Goal: Task Accomplishment & Management: Use online tool/utility

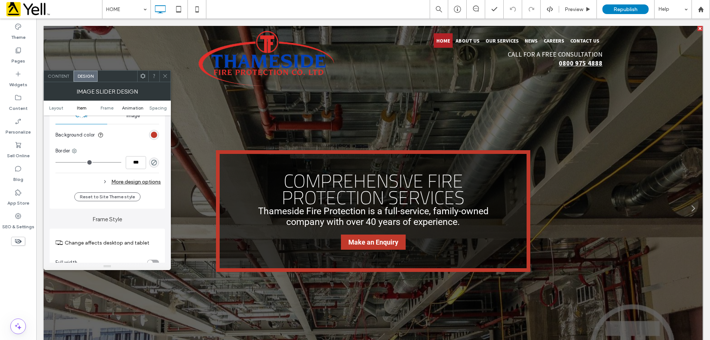
click at [128, 106] on span "Animation" at bounding box center [132, 108] width 21 height 6
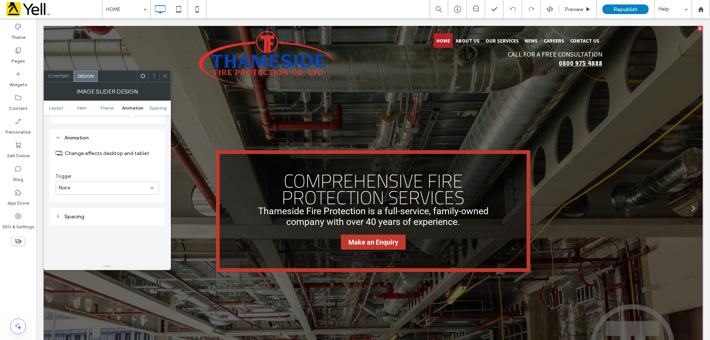
scroll to position [1063, 0]
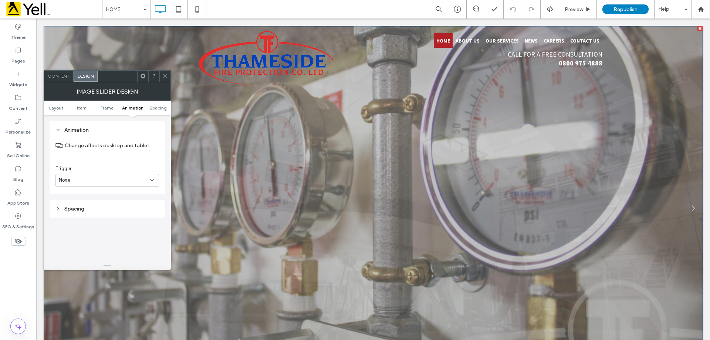
click at [63, 77] on span "Content" at bounding box center [59, 76] width 22 height 6
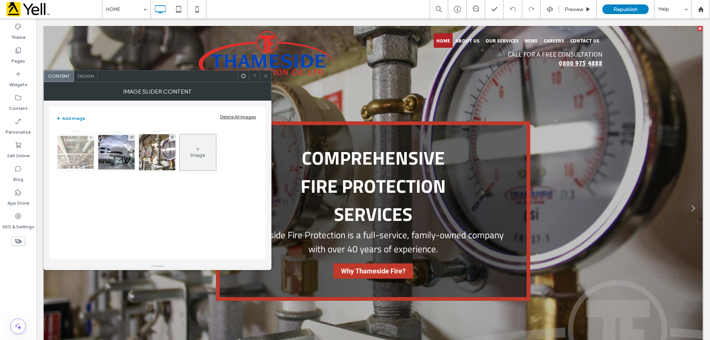
click at [88, 154] on img at bounding box center [75, 152] width 59 height 33
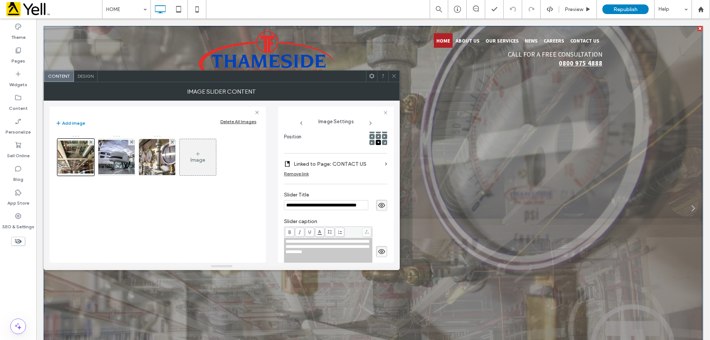
scroll to position [0, 0]
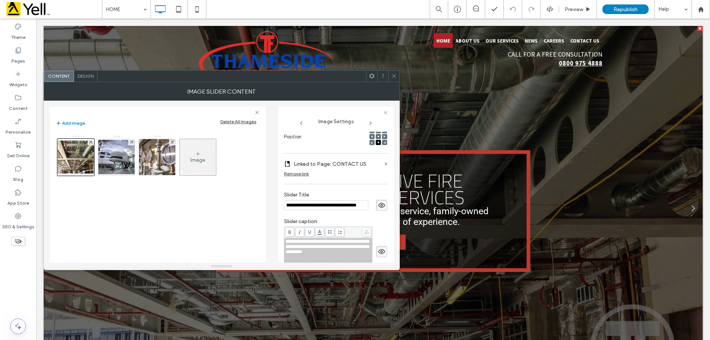
click at [82, 75] on span "Design" at bounding box center [86, 76] width 16 height 6
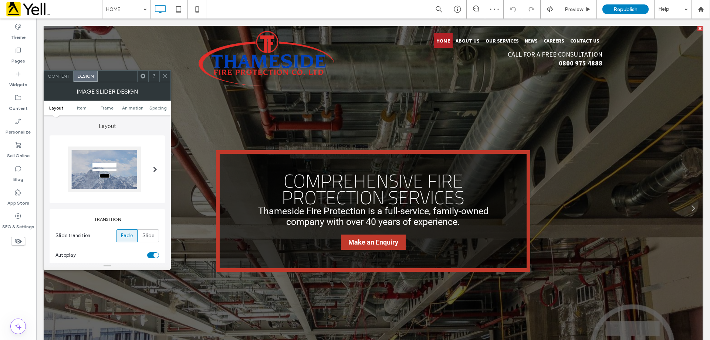
click at [85, 112] on ul "Layout Item Frame Animation Spacing" at bounding box center [107, 108] width 127 height 15
click at [85, 106] on span "Item" at bounding box center [82, 108] width 10 height 6
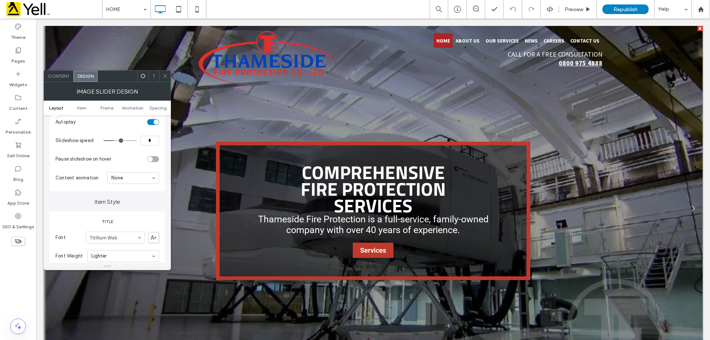
scroll to position [135, 0]
click at [154, 163] on section "Pause slideshow on hover" at bounding box center [107, 157] width 104 height 18
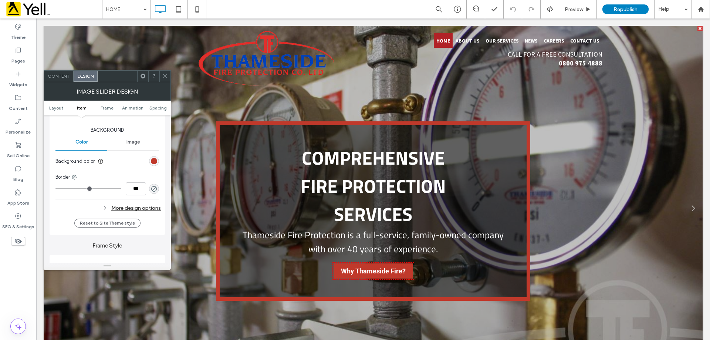
scroll to position [652, 0]
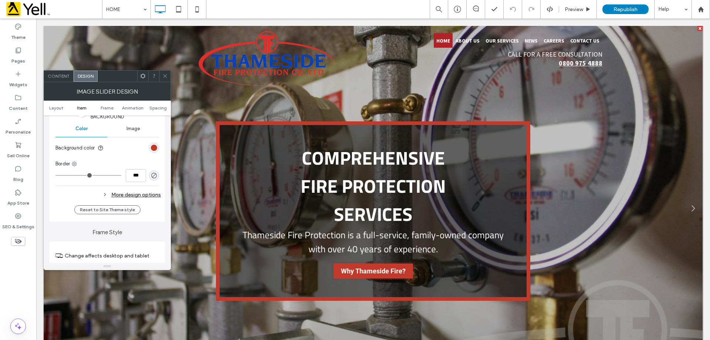
click at [142, 195] on div "More design options" at bounding box center [107, 195] width 105 height 10
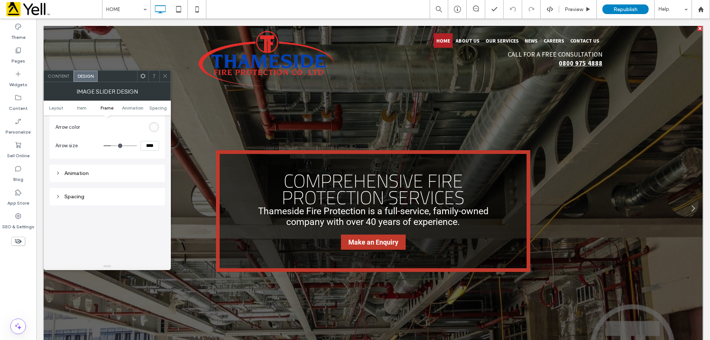
scroll to position [1133, 0]
click at [74, 160] on div "Animation" at bounding box center [107, 156] width 104 height 10
click at [79, 199] on div "Spacing" at bounding box center [107, 197] width 104 height 6
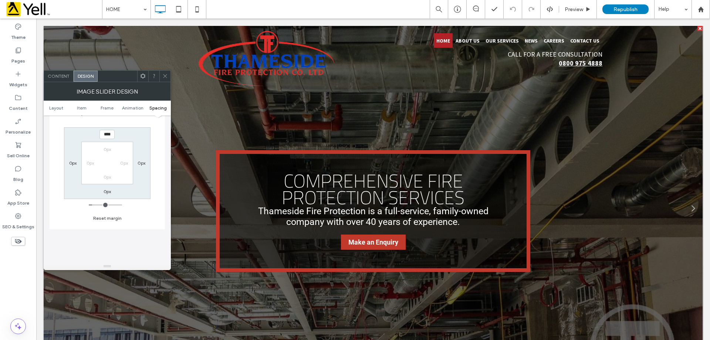
scroll to position [1318, 0]
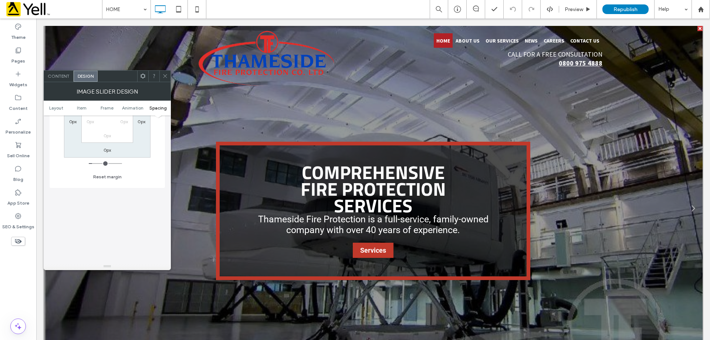
drag, startPoint x: 163, startPoint y: 75, endPoint x: 168, endPoint y: 74, distance: 5.4
click at [163, 75] on icon at bounding box center [165, 76] width 6 height 6
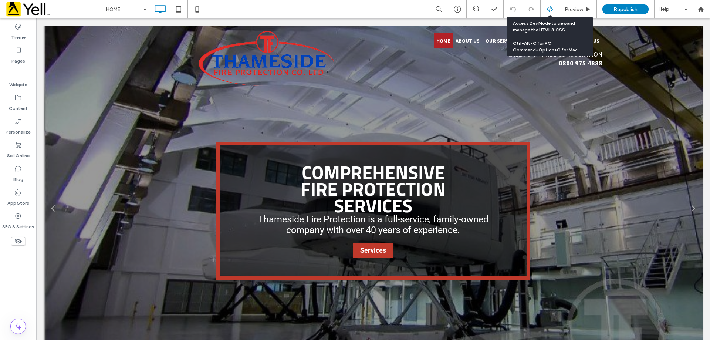
click at [550, 7] on use at bounding box center [549, 9] width 6 height 6
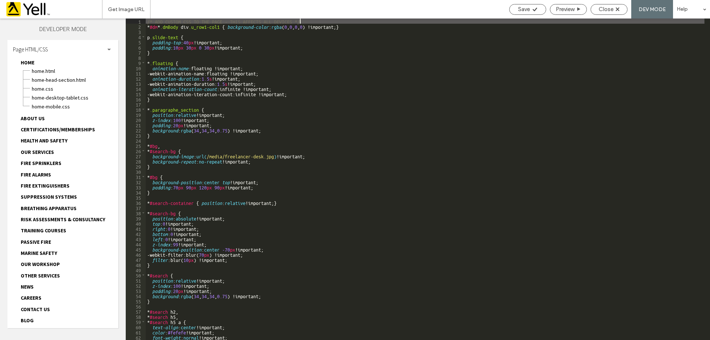
scroll to position [64, 0]
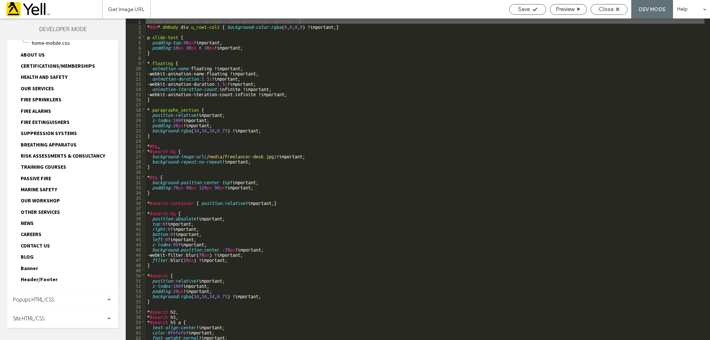
click at [40, 313] on div "Site HTML/CSS" at bounding box center [62, 318] width 111 height 18
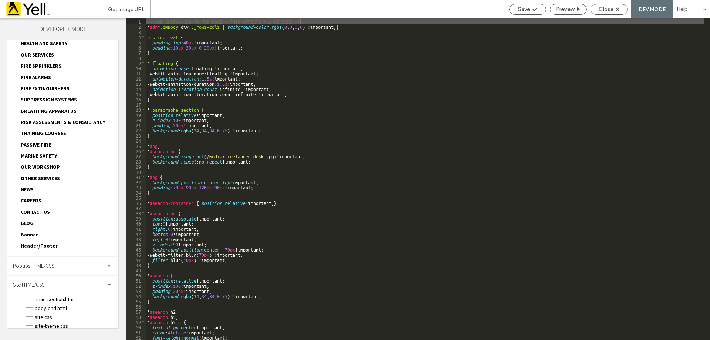
scroll to position [121, 0]
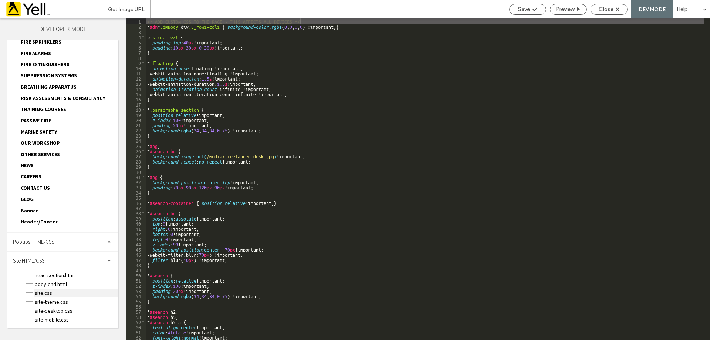
click at [46, 292] on span "site.css" at bounding box center [76, 292] width 84 height 7
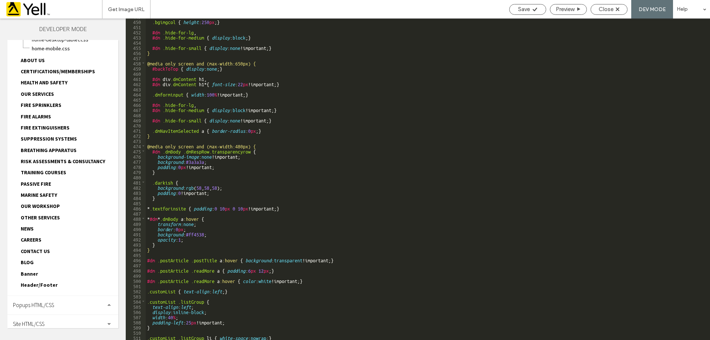
scroll to position [0, 0]
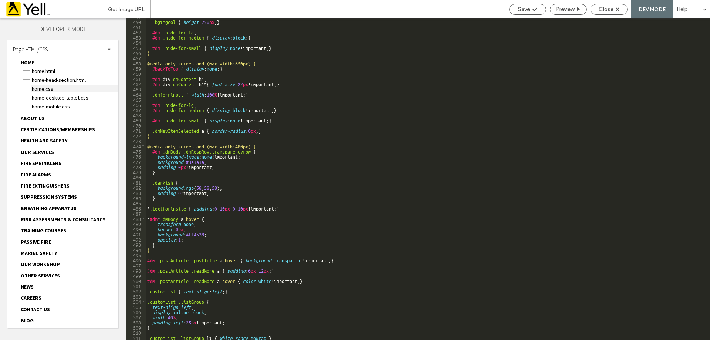
click at [49, 89] on span "HOME.css" at bounding box center [74, 88] width 87 height 7
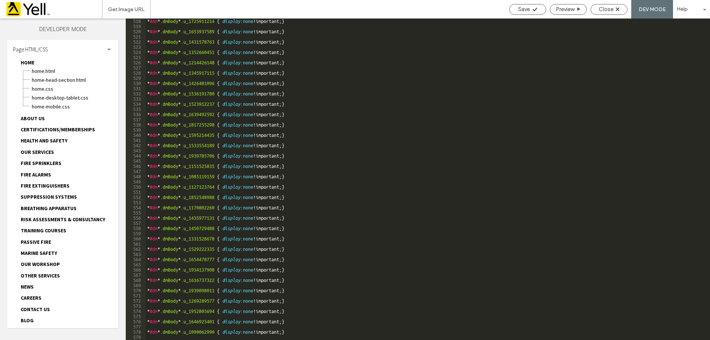
scroll to position [2903, 0]
drag, startPoint x: 707, startPoint y: 147, endPoint x: 522, endPoint y: 212, distance: 196.8
click at [522, 212] on div "* #dm * .dmBody * .u_1529222335 { display : none !important; } * #dm * .dmBody …" at bounding box center [425, 180] width 559 height 332
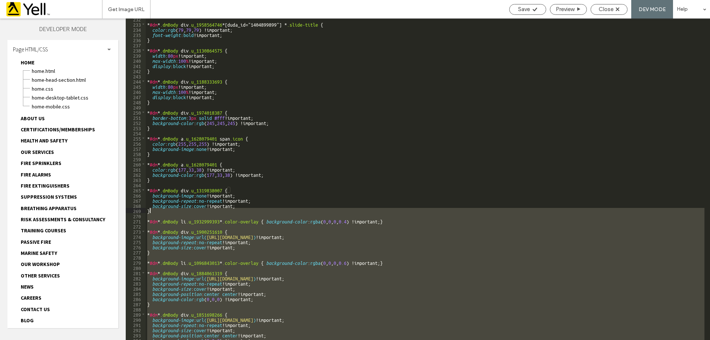
scroll to position [1198, 0]
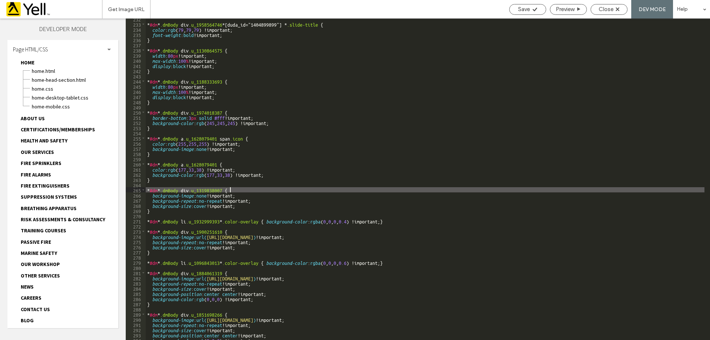
click at [403, 187] on div "* #dm * .dmBody div .u_1958564746 *[ duda_id =" 1404899899 "] * .slide-title { …" at bounding box center [425, 182] width 559 height 332
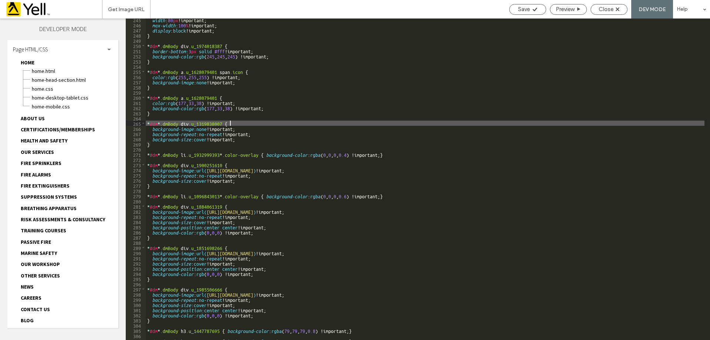
scroll to position [1353, 0]
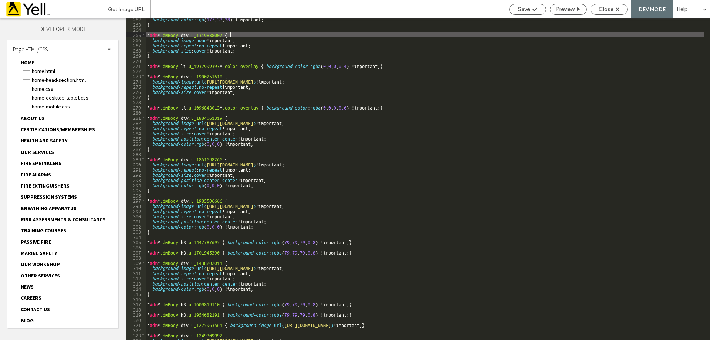
click at [286, 89] on div "background-color : rgb ( 177 , 33 , 38 ) !important; } * #dm * .dmBody div .u_1…" at bounding box center [425, 182] width 559 height 332
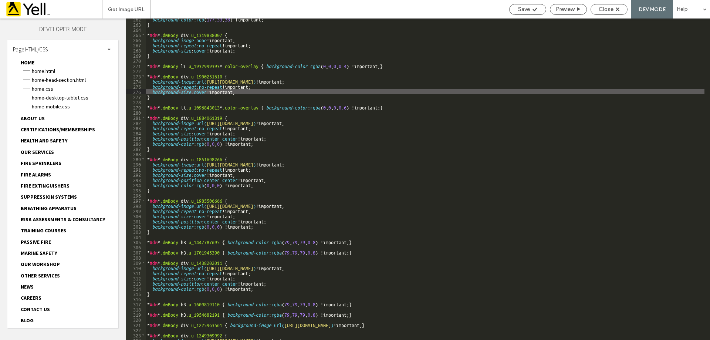
scroll to position [121, 0]
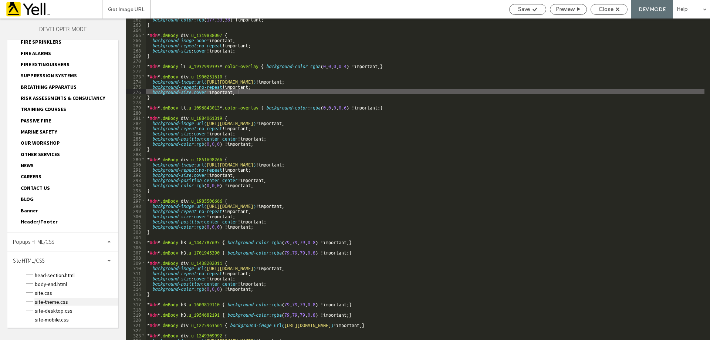
click at [59, 301] on span "site-theme.css" at bounding box center [76, 301] width 84 height 7
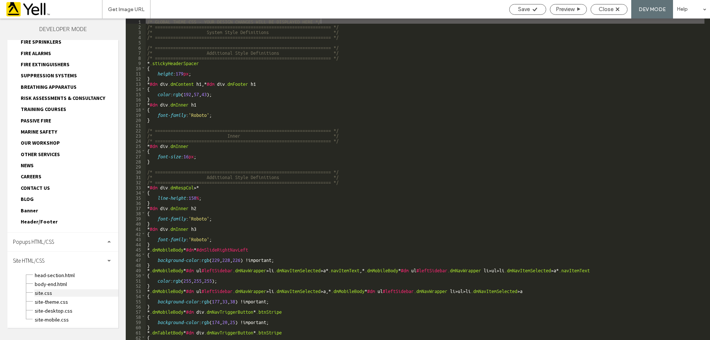
click at [52, 289] on span "site.css" at bounding box center [76, 292] width 84 height 7
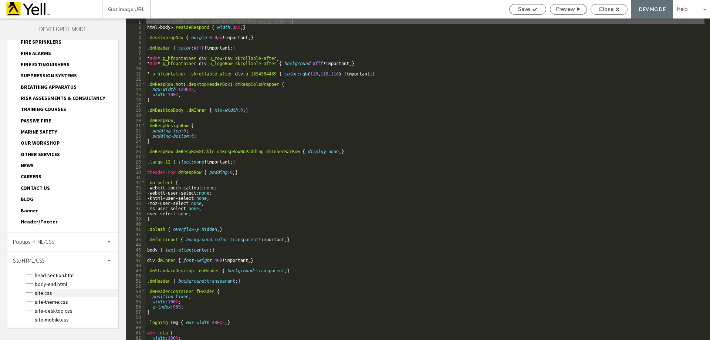
click at [45, 294] on span "site.css" at bounding box center [76, 292] width 84 height 7
click at [309, 140] on div "/* GLOBAL SITE CSS - ADD CSS TO AFFECT THE WHOLE SITE */ html > body > .resizeR…" at bounding box center [425, 184] width 559 height 332
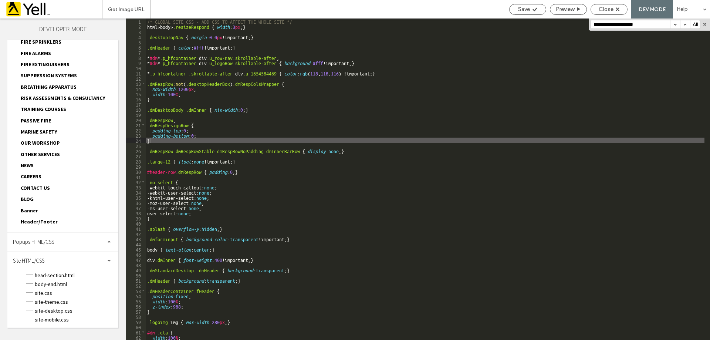
scroll to position [1346, 0]
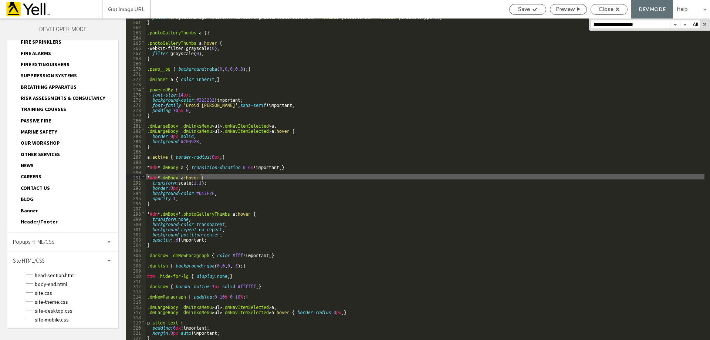
type input "**********"
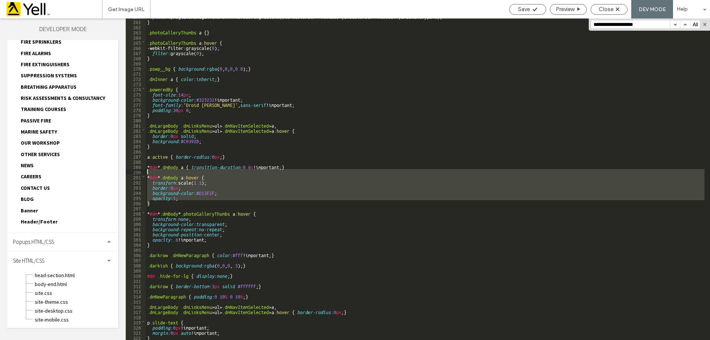
drag, startPoint x: 155, startPoint y: 201, endPoint x: 149, endPoint y: 173, distance: 28.9
click at [149, 173] on div "filter :progid:DXImageTransform.Microsoft.gradient(startColorstr= '#d6c211' ,en…" at bounding box center [425, 180] width 559 height 332
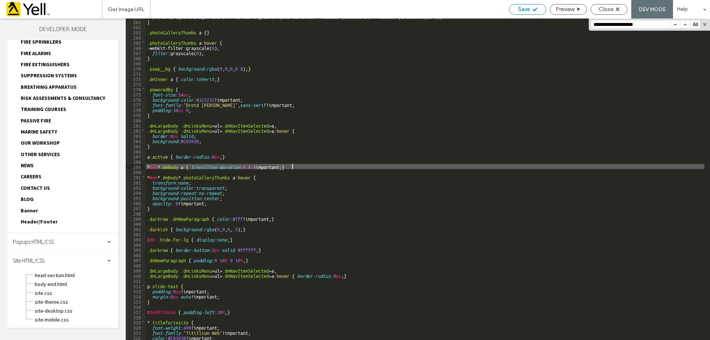
click at [531, 14] on div "Save" at bounding box center [527, 9] width 37 height 11
click at [601, 13] on div "Close" at bounding box center [608, 9] width 37 height 11
click at [705, 24] on button "button" at bounding box center [704, 24] width 5 height 5
click at [568, 10] on span "Preview" at bounding box center [565, 9] width 18 height 7
click at [404, 99] on div "filter :progid:DXImageTransform.Microsoft.gradient(startColorstr= '#d6c211' ,en…" at bounding box center [425, 180] width 559 height 332
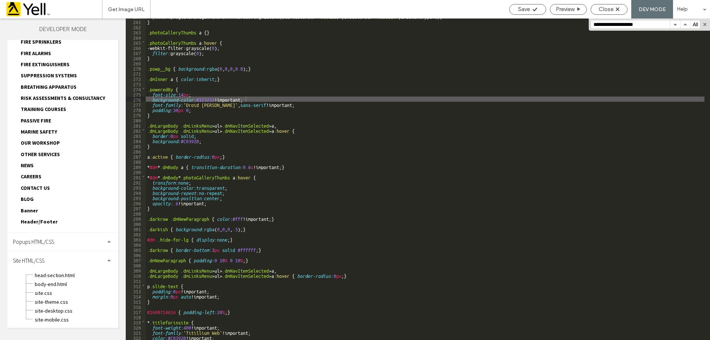
scroll to position [2287, 0]
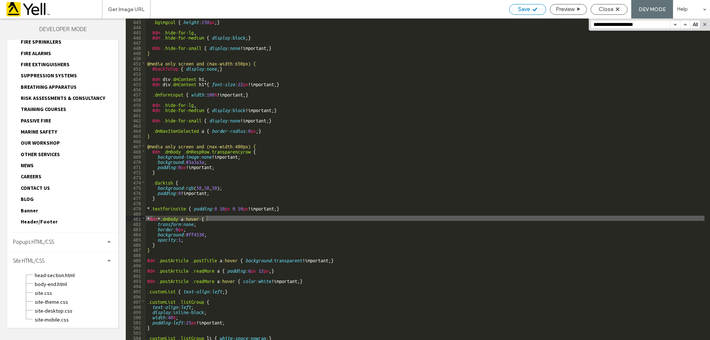
click at [531, 14] on div "Save" at bounding box center [527, 9] width 37 height 11
click at [538, 7] on div "Save" at bounding box center [527, 9] width 36 height 7
click at [611, 9] on span "Close" at bounding box center [606, 9] width 15 height 7
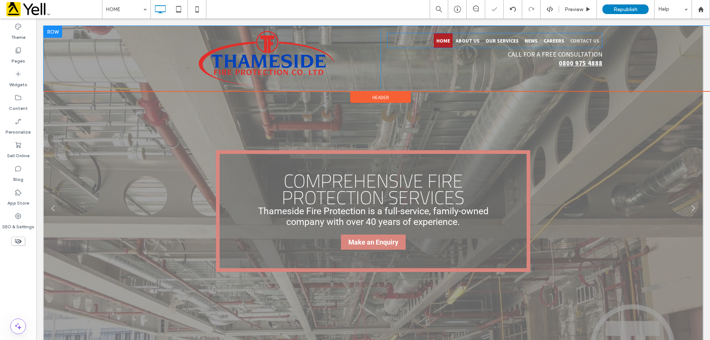
scroll to position [0, 0]
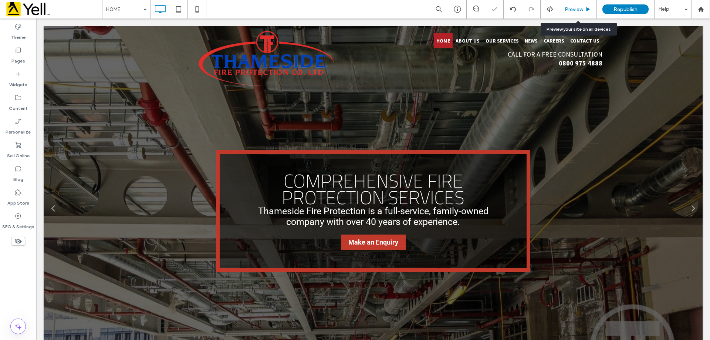
click at [589, 10] on icon at bounding box center [588, 10] width 6 height 6
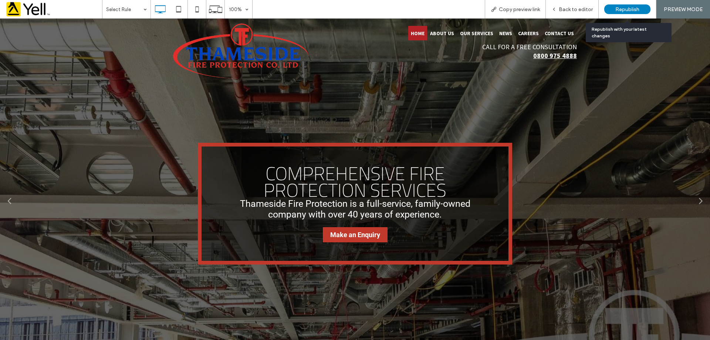
click at [620, 11] on span "Republish" at bounding box center [627, 9] width 24 height 6
